Goal: Information Seeking & Learning: Learn about a topic

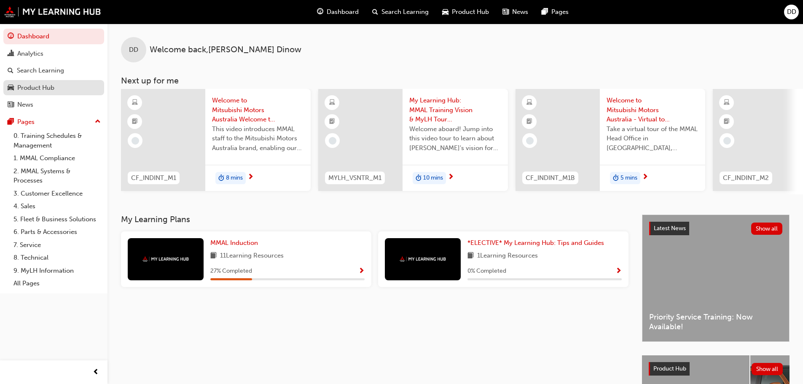
click at [37, 89] on div "Product Hub" at bounding box center [35, 88] width 37 height 10
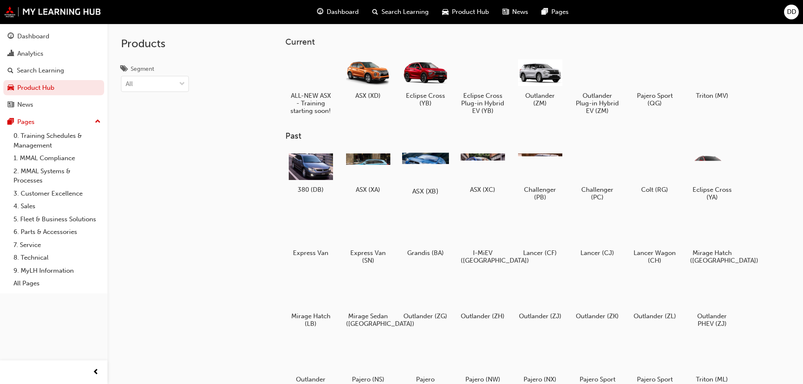
scroll to position [106, 0]
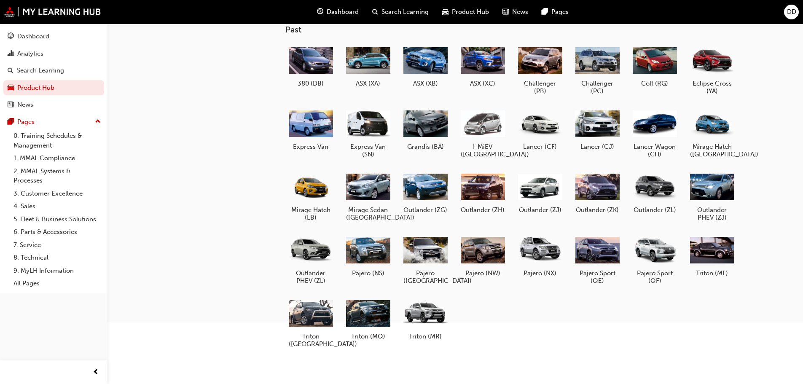
click at [388, 9] on span "Search Learning" at bounding box center [405, 12] width 47 height 10
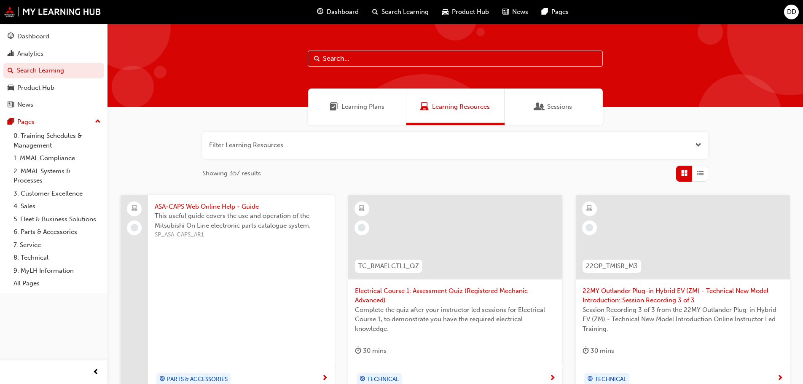
click at [393, 59] on input "text" at bounding box center [455, 59] width 295 height 16
type input "qa pajero"
